Goal: Task Accomplishment & Management: Manage account settings

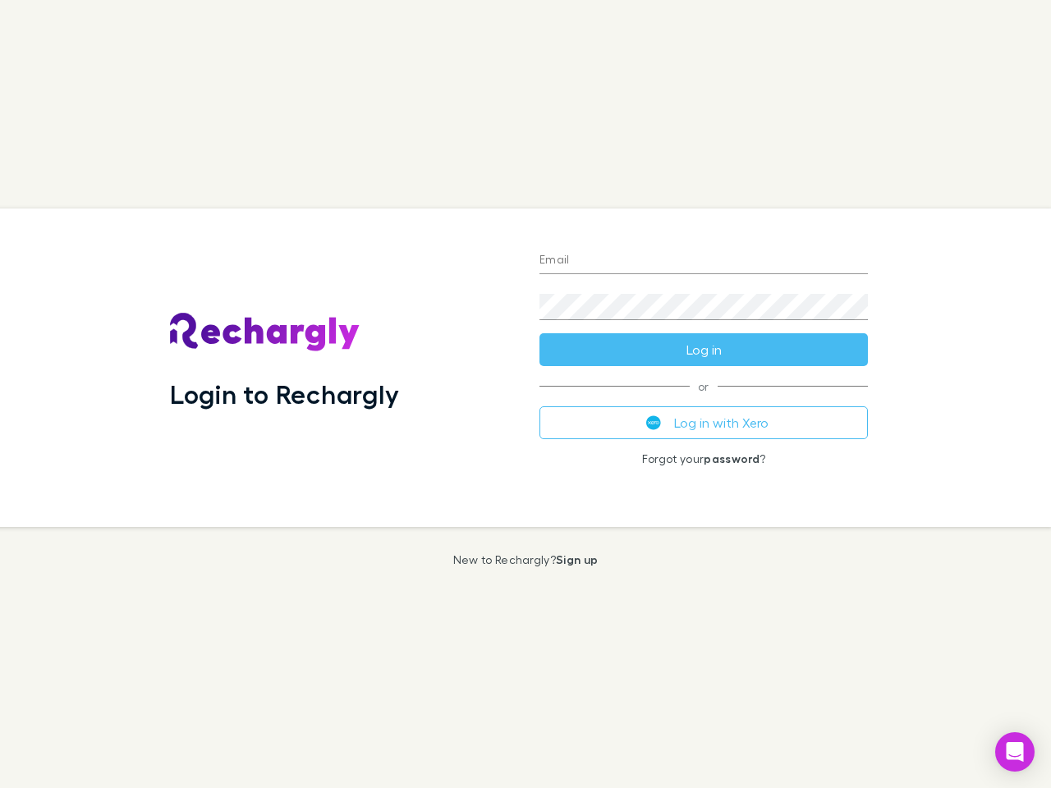
click at [525, 394] on div "Login to Rechargly" at bounding box center [341, 368] width 369 height 319
click at [704, 261] on input "Email" at bounding box center [703, 261] width 328 height 26
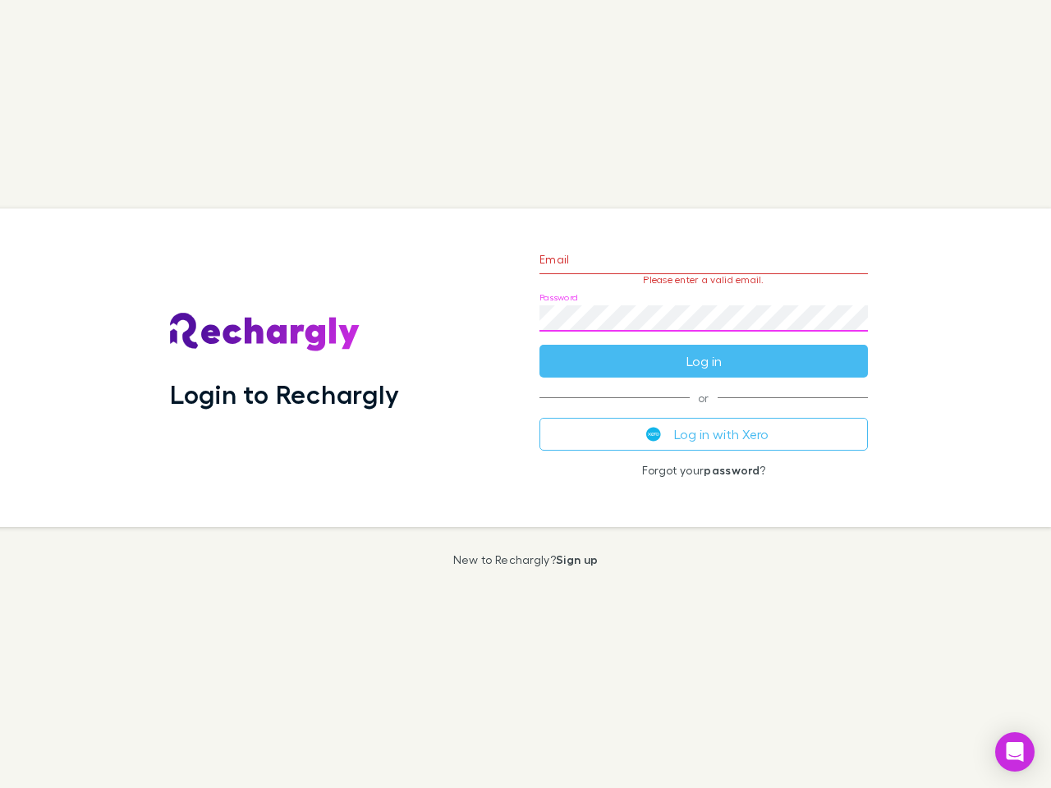
click at [704, 350] on form "Email Please enter a valid email. Password Log in" at bounding box center [703, 306] width 328 height 143
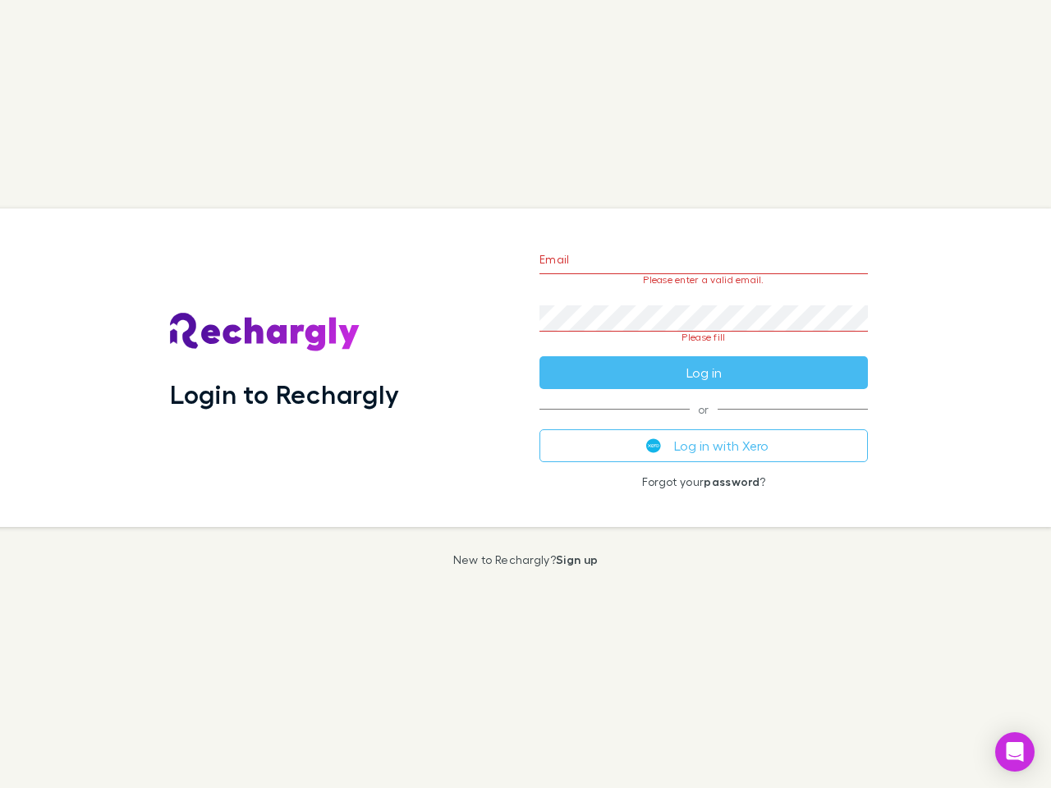
click at [704, 423] on div "Email Please enter a valid email. Password Please fill Log in or Log in with Xe…" at bounding box center [703, 368] width 355 height 319
click at [1015, 752] on icon "Open Intercom Messenger" at bounding box center [1015, 752] width 17 height 20
